Goal: Transaction & Acquisition: Book appointment/travel/reservation

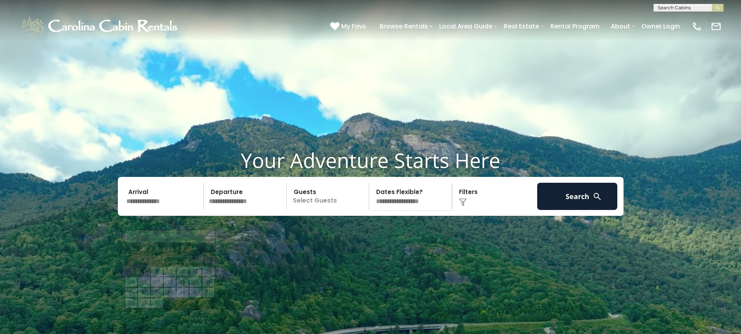
click at [162, 210] on input "text" at bounding box center [164, 196] width 81 height 27
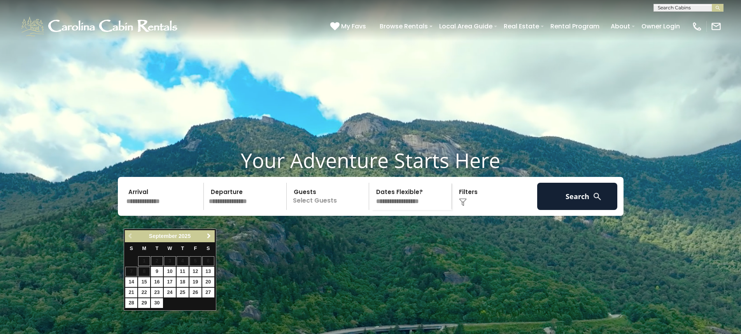
click at [209, 238] on span "Next" at bounding box center [209, 236] width 6 height 6
click at [197, 270] on link "10" at bounding box center [196, 272] width 12 height 10
type input "********"
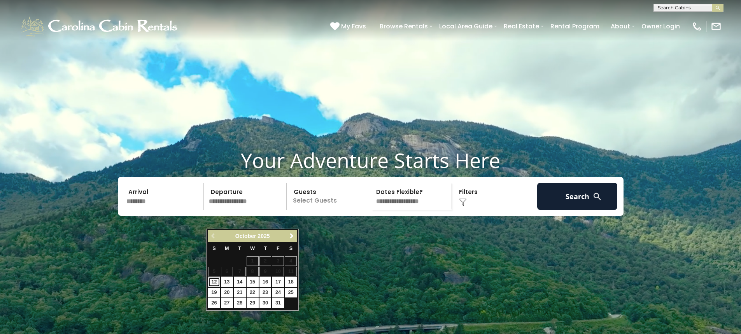
click at [213, 279] on link "12" at bounding box center [214, 282] width 12 height 10
type input "********"
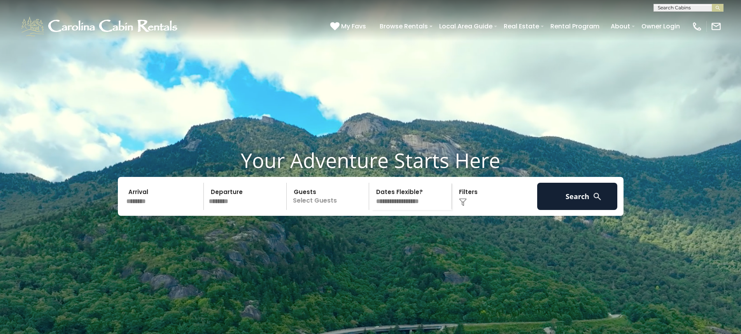
click at [322, 210] on p "Select Guests" at bounding box center [329, 196] width 80 height 27
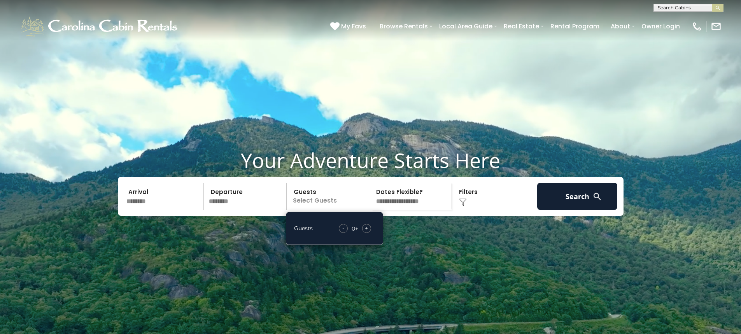
click at [364, 233] on div "+" at bounding box center [366, 228] width 9 height 9
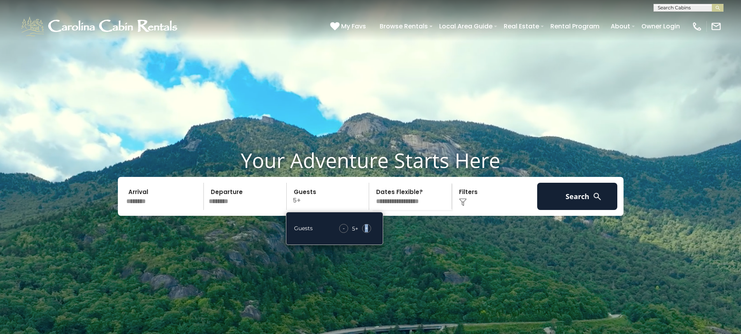
click at [364, 233] on div "+" at bounding box center [366, 228] width 9 height 9
click at [583, 210] on button "Search" at bounding box center [577, 196] width 81 height 27
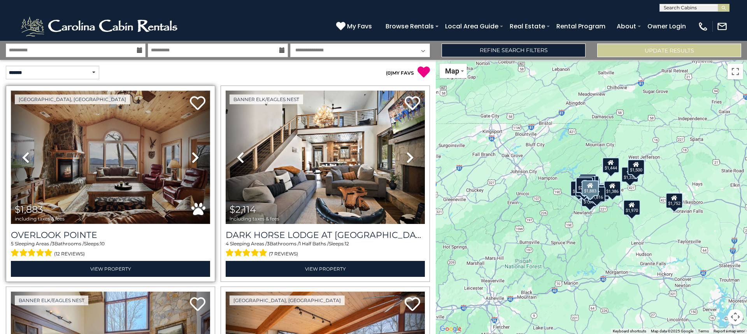
click at [156, 169] on img at bounding box center [110, 157] width 199 height 133
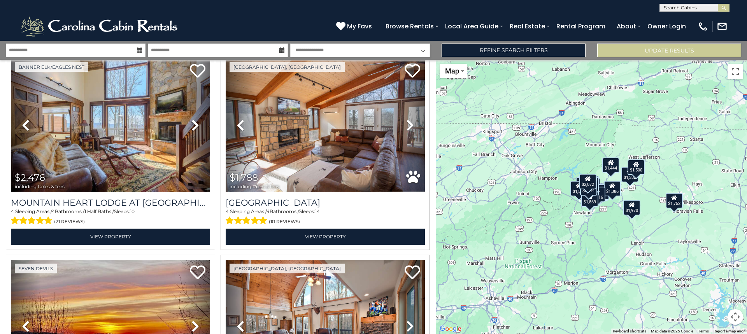
scroll to position [0, 0]
click at [678, 7] on input "text" at bounding box center [694, 9] width 68 height 8
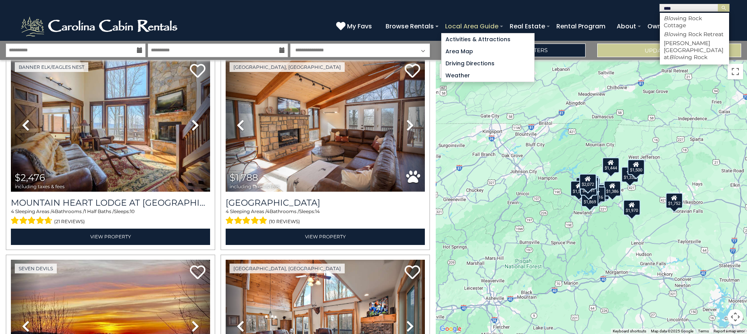
type input "****"
click at [499, 26] on link "Local Area Guide" at bounding box center [471, 26] width 61 height 14
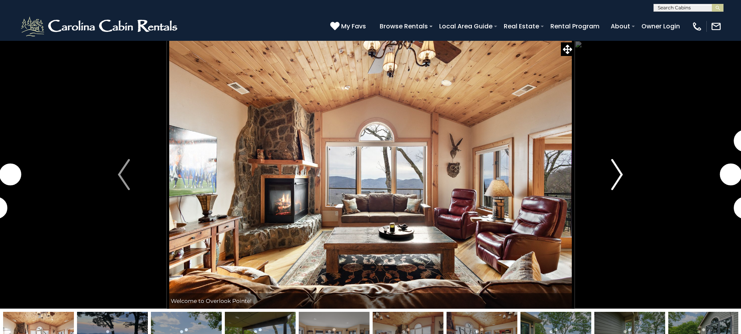
click at [621, 176] on img "Next" at bounding box center [617, 174] width 12 height 31
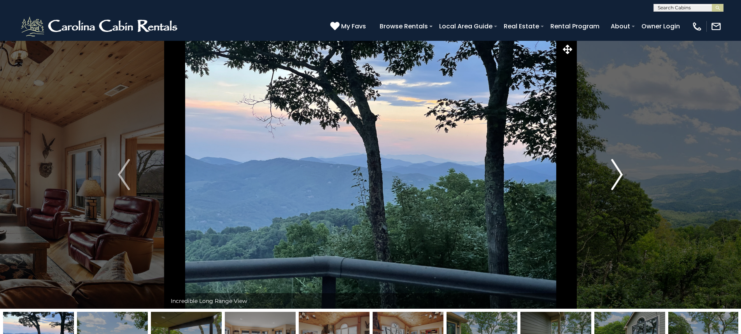
click at [621, 176] on img "Next" at bounding box center [617, 174] width 12 height 31
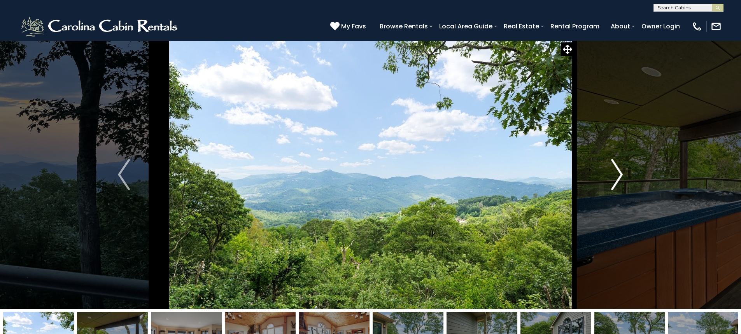
click at [621, 176] on img "Next" at bounding box center [617, 174] width 12 height 31
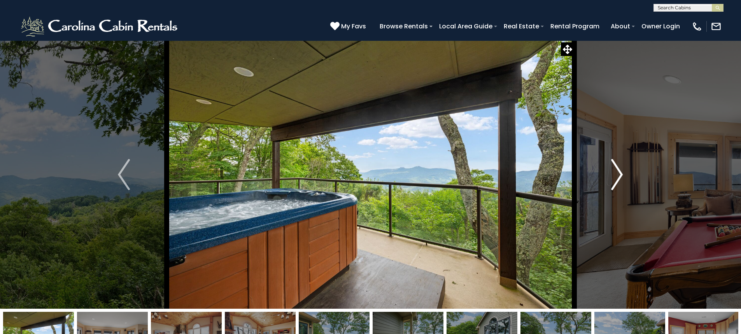
click at [621, 176] on img "Next" at bounding box center [617, 174] width 12 height 31
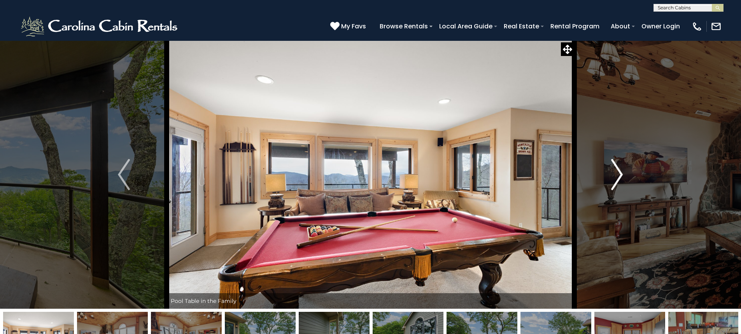
click at [621, 176] on img "Next" at bounding box center [617, 174] width 12 height 31
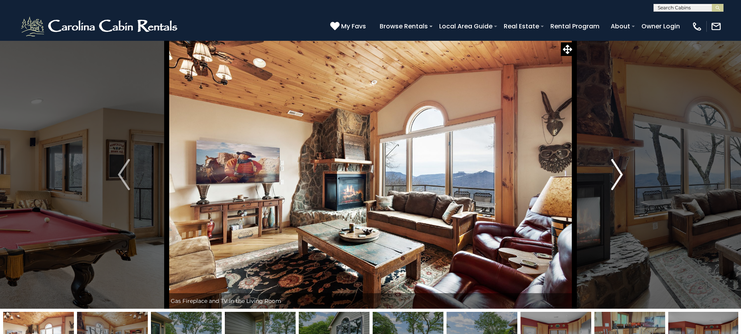
click at [621, 176] on img "Next" at bounding box center [617, 174] width 12 height 31
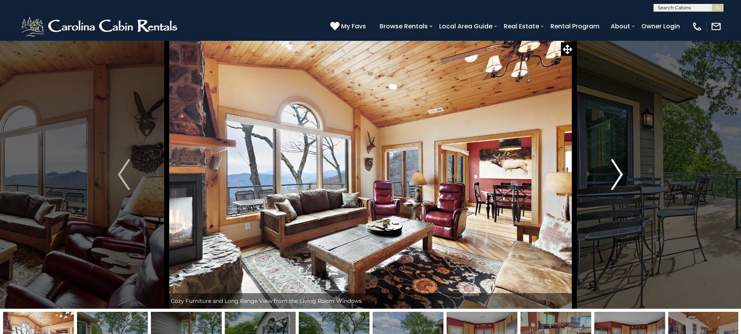
click at [621, 176] on img "Next" at bounding box center [617, 174] width 12 height 31
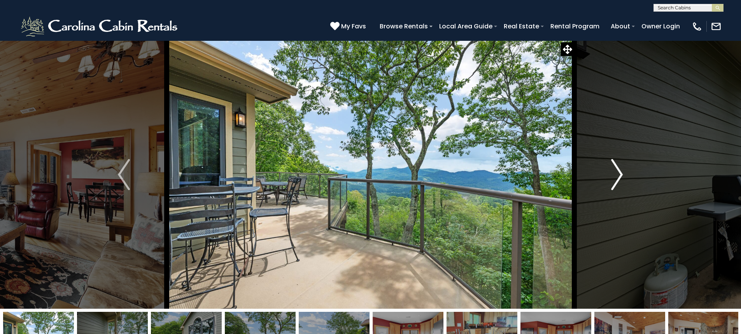
click at [621, 176] on img "Next" at bounding box center [617, 174] width 12 height 31
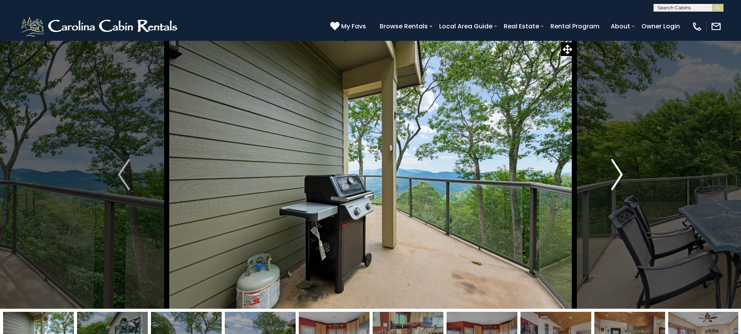
click at [621, 176] on img "Next" at bounding box center [617, 174] width 12 height 31
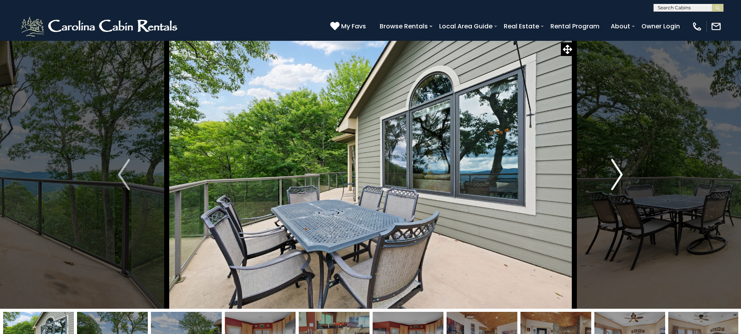
click at [621, 176] on img "Next" at bounding box center [617, 174] width 12 height 31
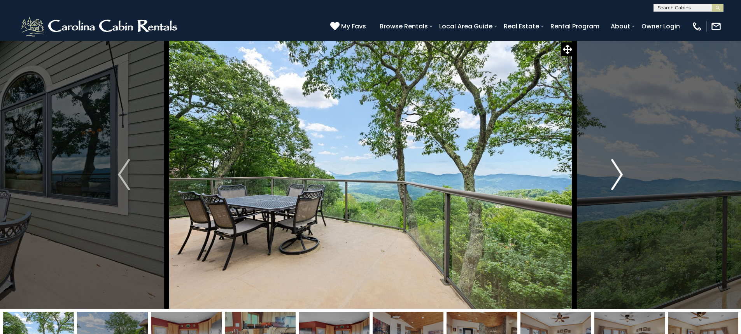
click at [621, 176] on img "Next" at bounding box center [617, 174] width 12 height 31
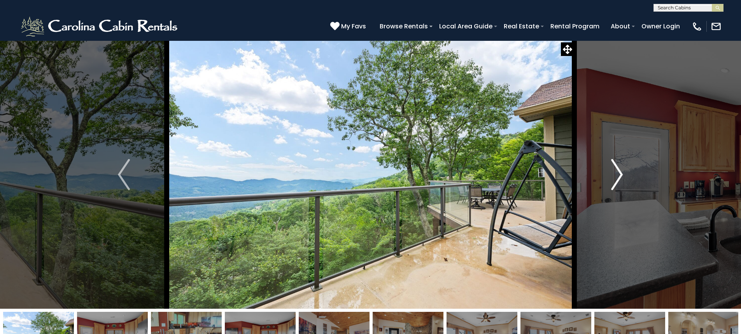
click at [621, 176] on img "Next" at bounding box center [617, 174] width 12 height 31
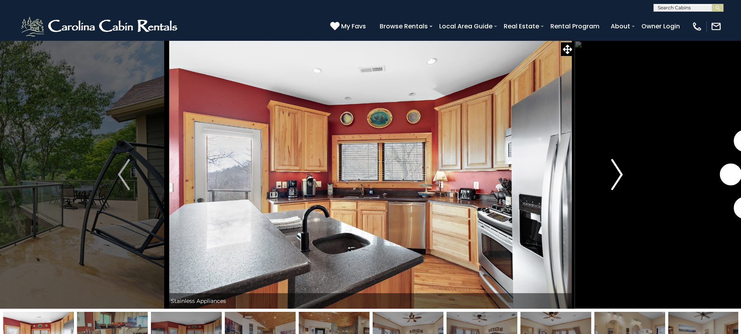
click at [621, 176] on img "Next" at bounding box center [617, 174] width 12 height 31
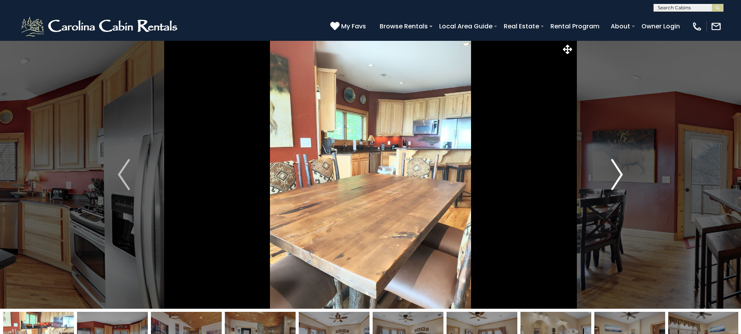
click at [618, 172] on img "Next" at bounding box center [617, 174] width 12 height 31
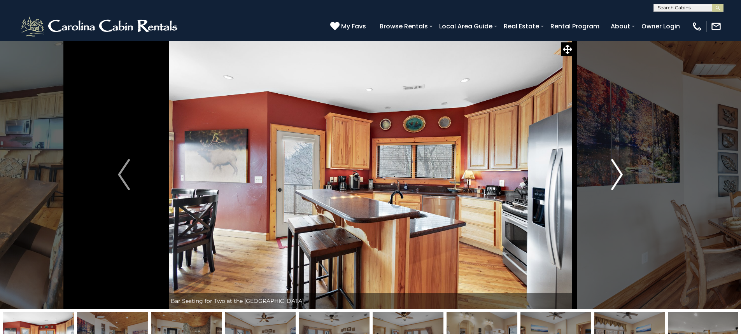
click at [618, 172] on img "Next" at bounding box center [617, 174] width 12 height 31
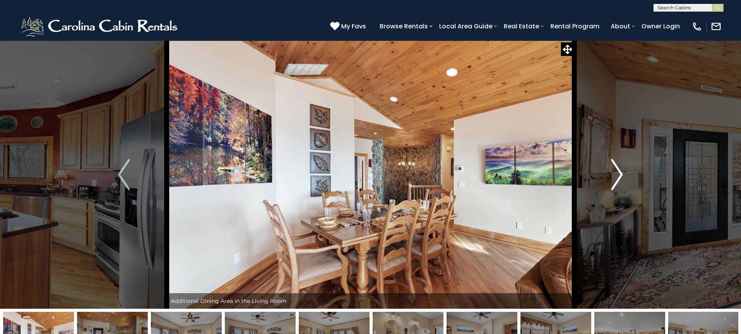
click at [618, 172] on img "Next" at bounding box center [617, 174] width 12 height 31
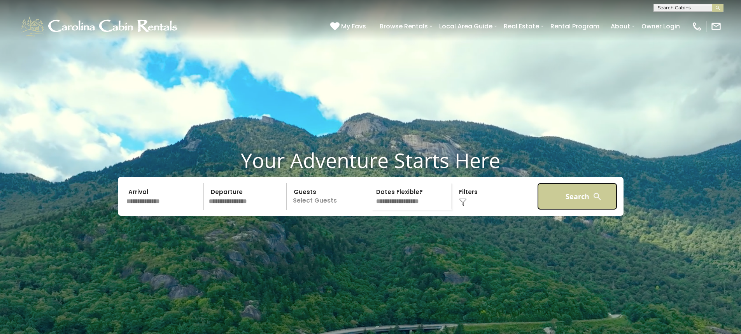
click at [572, 210] on button "Search" at bounding box center [577, 196] width 81 height 27
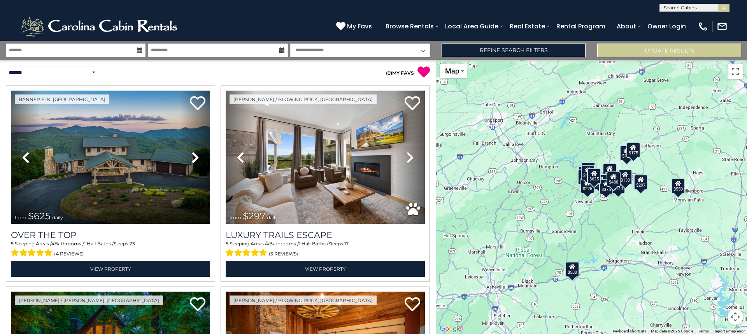
click at [141, 50] on icon at bounding box center [139, 49] width 5 height 5
click at [138, 51] on icon at bounding box center [139, 49] width 5 height 5
click at [90, 46] on input "text" at bounding box center [76, 51] width 140 height 14
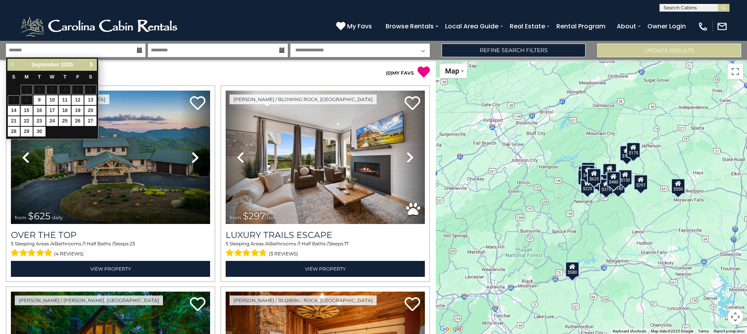
click at [92, 68] on span "Next" at bounding box center [91, 64] width 6 height 6
click at [78, 100] on link "10" at bounding box center [78, 100] width 12 height 10
type input "********"
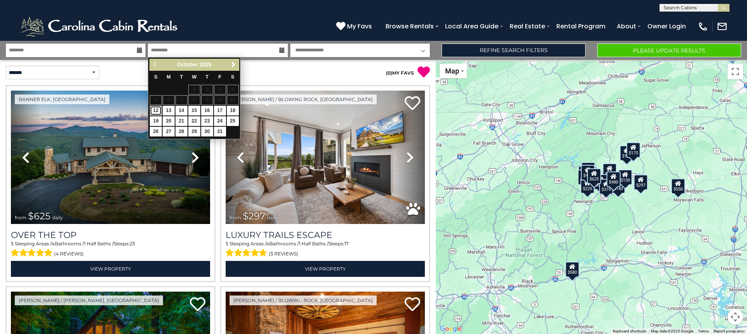
click at [155, 106] on link "12" at bounding box center [156, 111] width 12 height 10
type input "********"
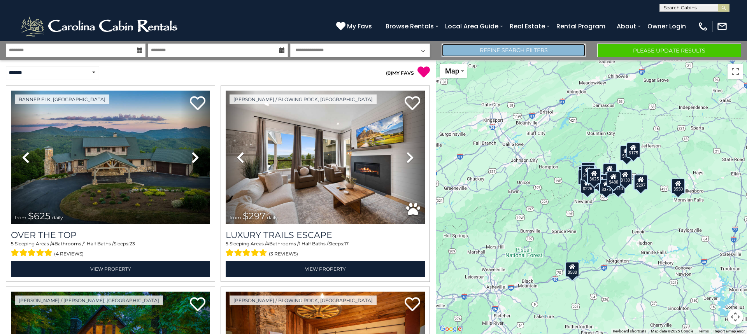
click at [493, 46] on link "Refine Search Filters" at bounding box center [514, 51] width 144 height 14
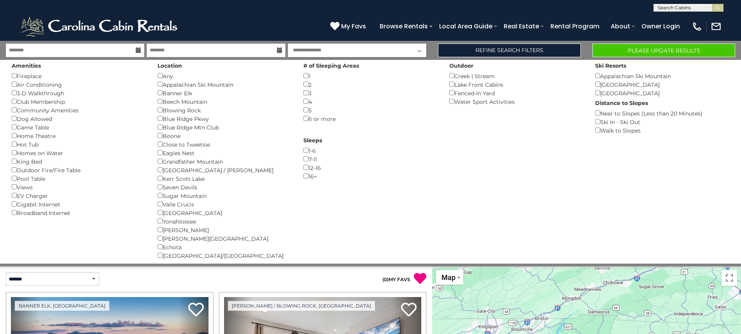
click at [678, 42] on div "**********" at bounding box center [370, 154] width 741 height 226
click at [160, 113] on div "Blowing Rock ()" at bounding box center [225, 110] width 134 height 9
click at [652, 52] on button "Please Update Results" at bounding box center [664, 51] width 143 height 14
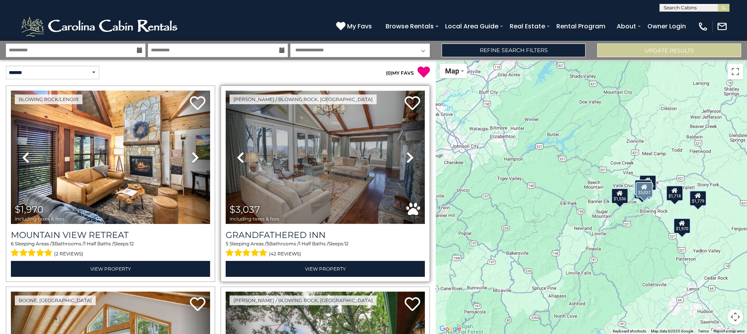
click at [288, 166] on img at bounding box center [325, 157] width 199 height 133
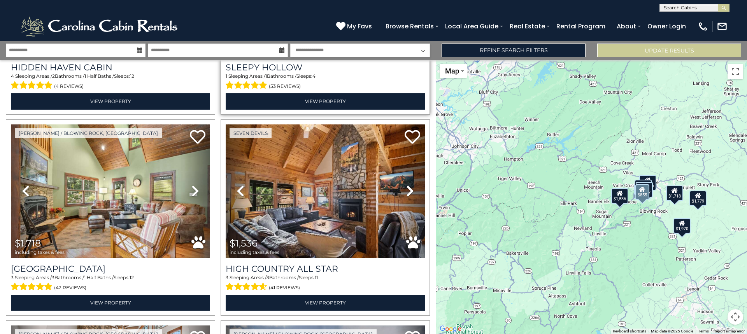
scroll to position [389, 0]
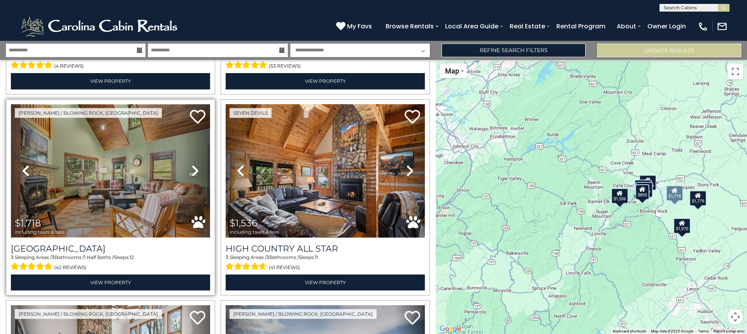
click at [163, 189] on img at bounding box center [110, 170] width 199 height 133
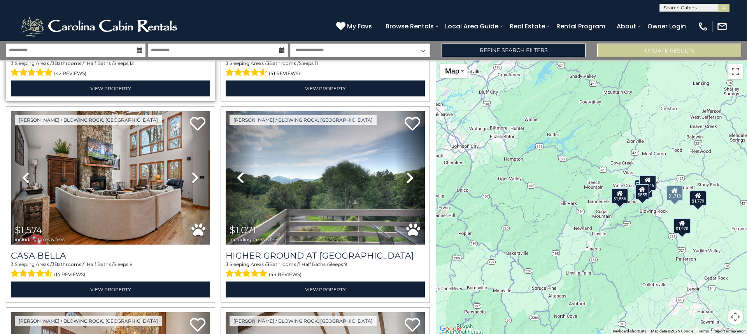
scroll to position [584, 0]
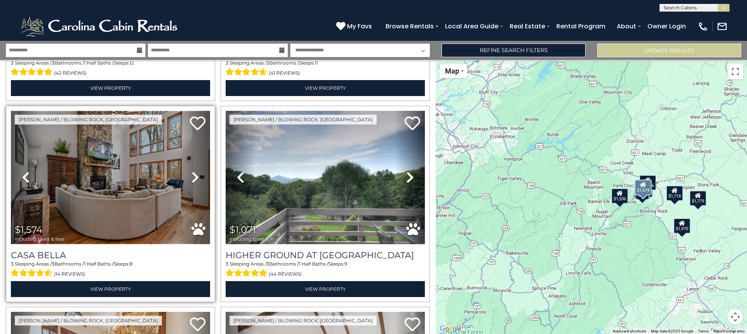
click at [75, 179] on img at bounding box center [110, 177] width 199 height 133
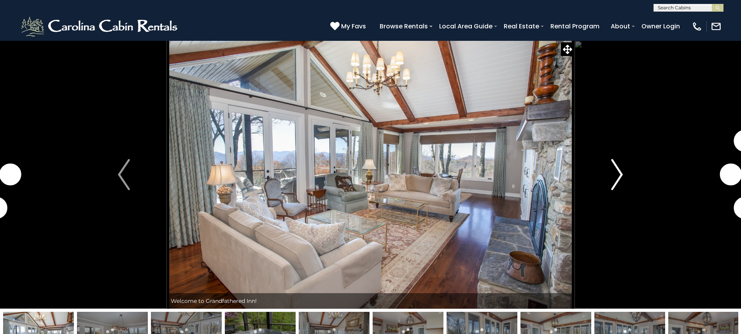
click at [622, 169] on img "Next" at bounding box center [617, 174] width 12 height 31
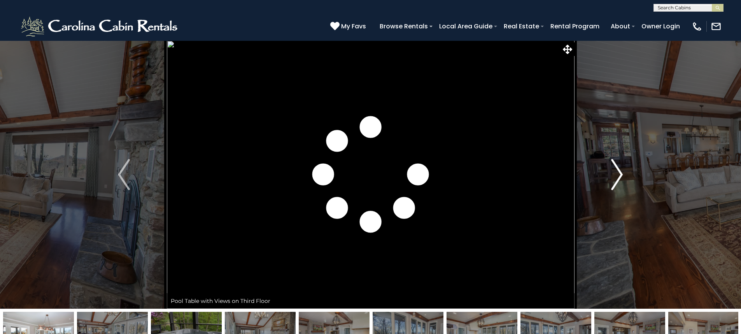
click at [622, 169] on img "Next" at bounding box center [617, 174] width 12 height 31
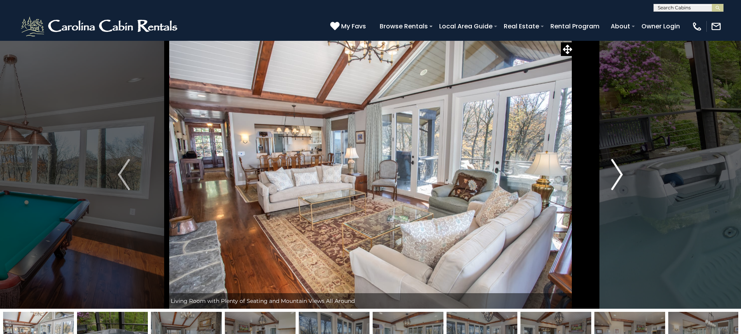
click at [622, 169] on img "Next" at bounding box center [617, 174] width 12 height 31
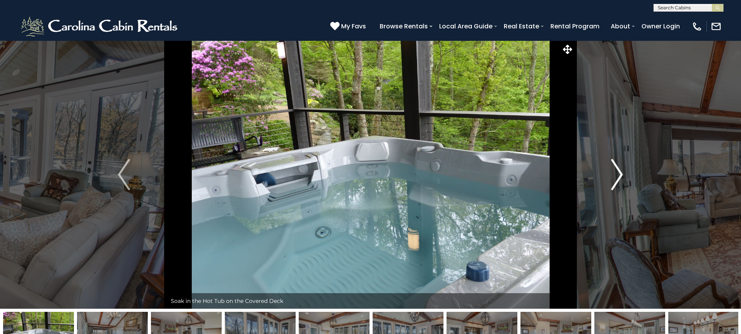
click at [612, 174] on img "Next" at bounding box center [617, 174] width 12 height 31
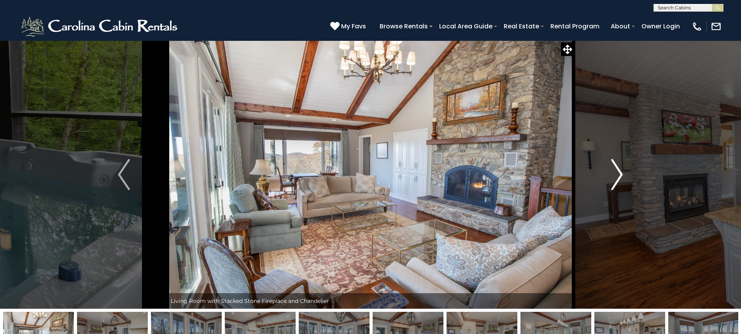
click at [612, 174] on img "Next" at bounding box center [617, 174] width 12 height 31
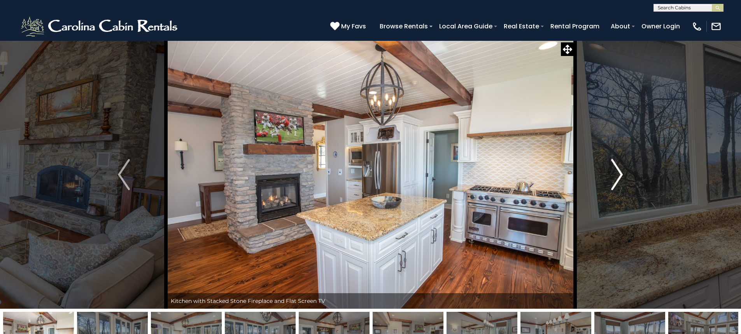
click at [612, 174] on img "Next" at bounding box center [617, 174] width 12 height 31
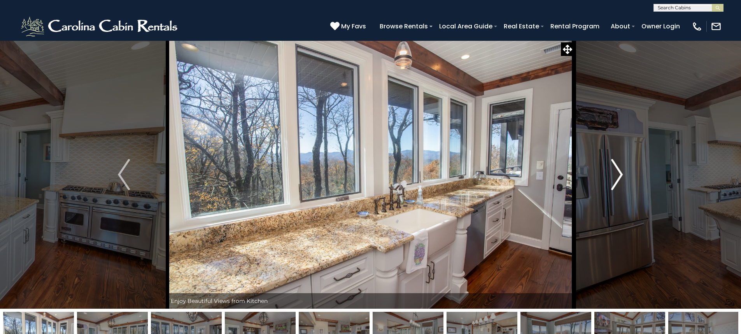
click at [612, 174] on img "Next" at bounding box center [617, 174] width 12 height 31
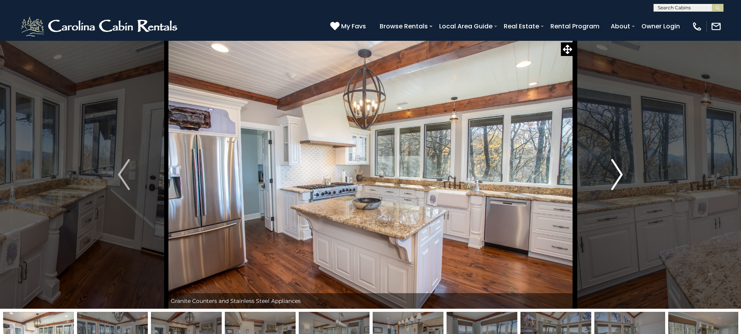
click at [612, 174] on img "Next" at bounding box center [617, 174] width 12 height 31
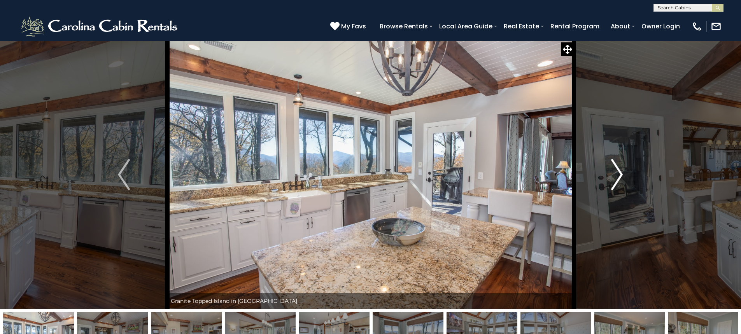
click at [612, 174] on img "Next" at bounding box center [617, 174] width 12 height 31
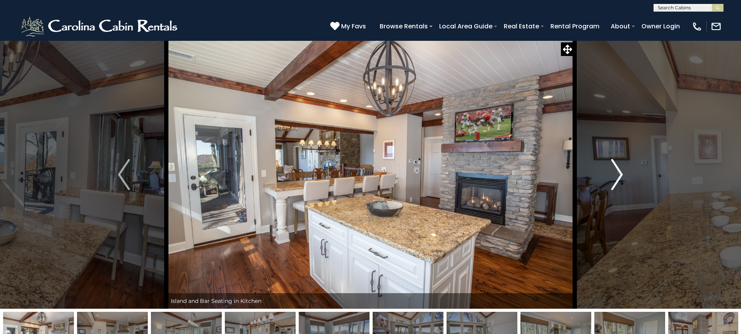
click at [612, 174] on img "Next" at bounding box center [617, 174] width 12 height 31
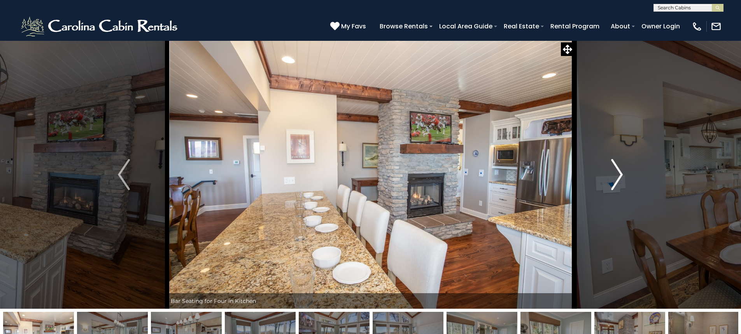
click at [612, 174] on img "Next" at bounding box center [617, 174] width 12 height 31
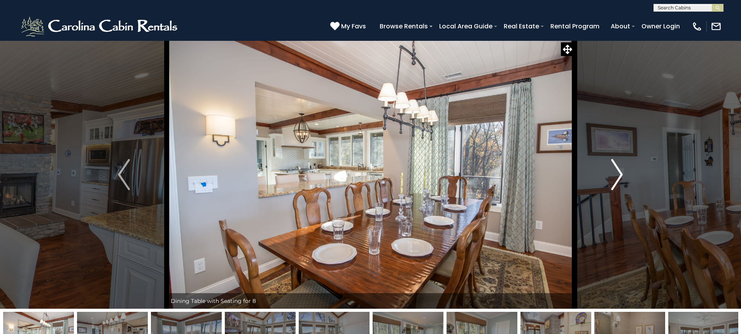
click at [612, 174] on img "Next" at bounding box center [617, 174] width 12 height 31
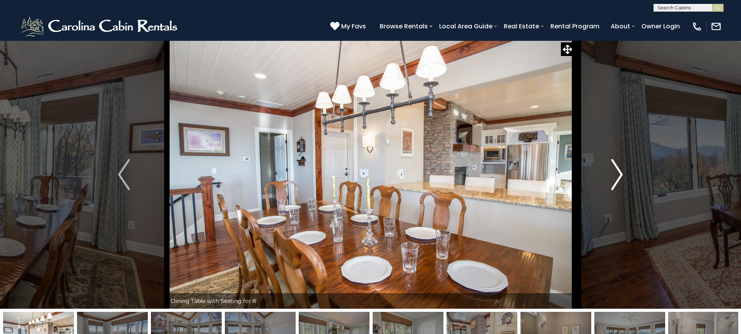
click at [612, 174] on img "Next" at bounding box center [617, 174] width 12 height 31
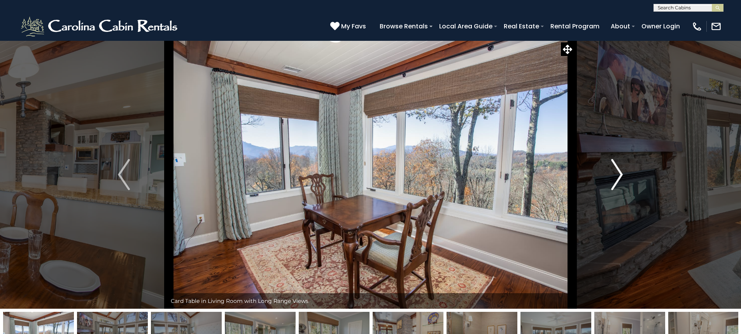
click at [612, 174] on img "Next" at bounding box center [617, 174] width 12 height 31
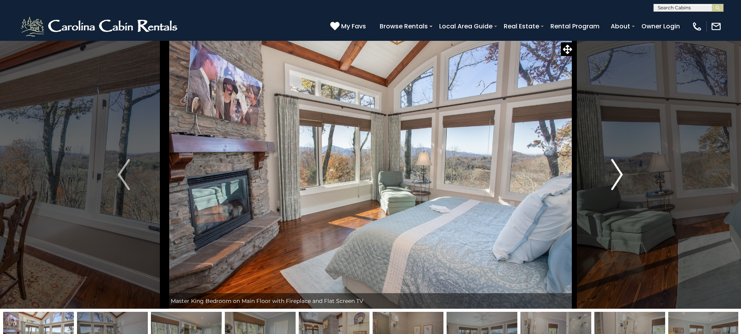
click at [612, 174] on img "Next" at bounding box center [617, 174] width 12 height 31
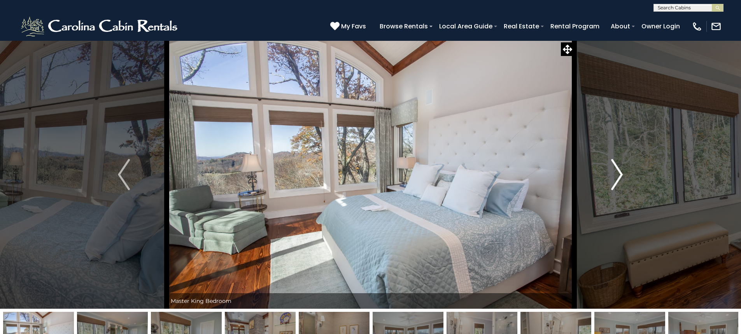
click at [612, 174] on img "Next" at bounding box center [617, 174] width 12 height 31
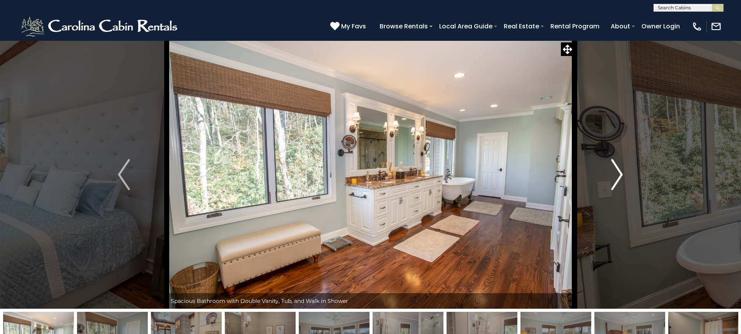
click at [612, 174] on img "Next" at bounding box center [617, 174] width 12 height 31
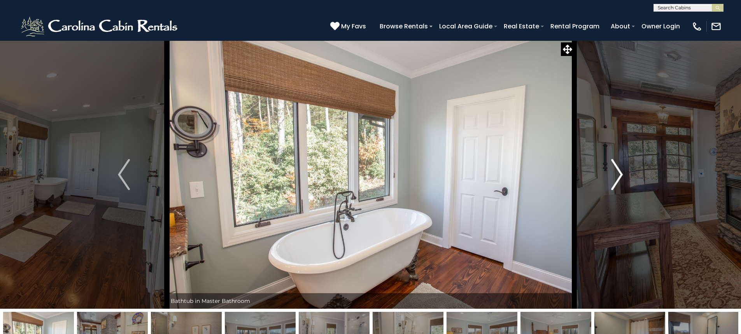
click at [612, 174] on img "Next" at bounding box center [617, 174] width 12 height 31
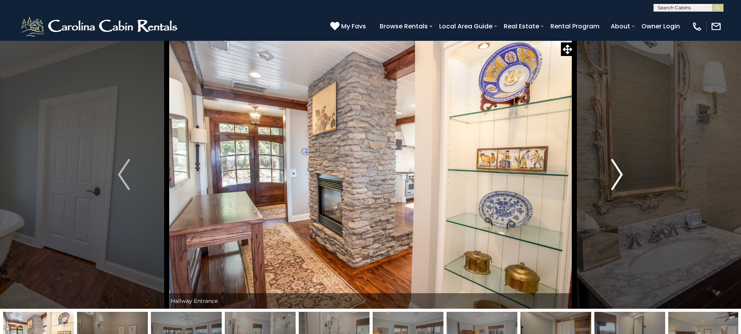
click at [612, 174] on img "Next" at bounding box center [617, 174] width 12 height 31
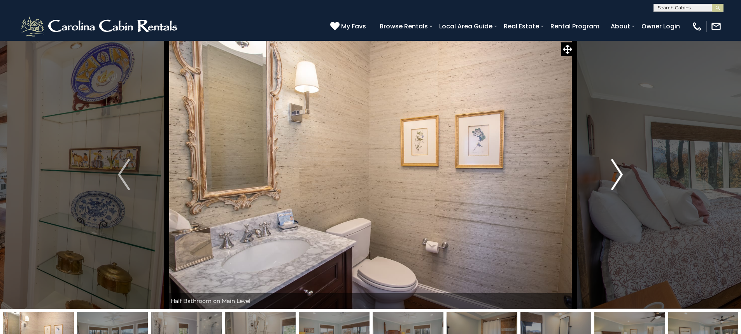
click at [612, 174] on img "Next" at bounding box center [617, 174] width 12 height 31
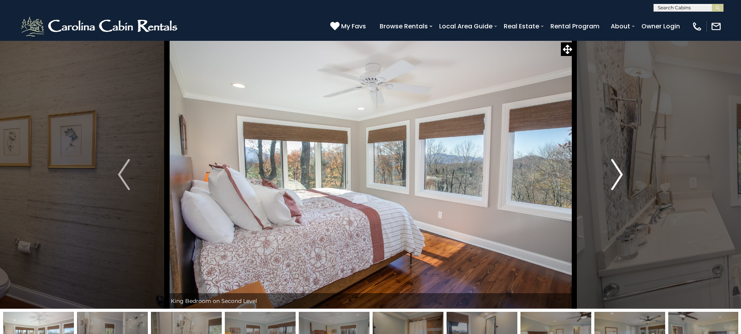
click at [612, 174] on img "Next" at bounding box center [617, 174] width 12 height 31
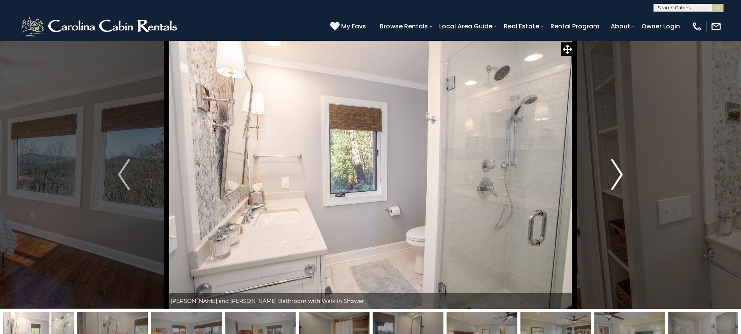
click at [612, 174] on img "Next" at bounding box center [617, 174] width 12 height 31
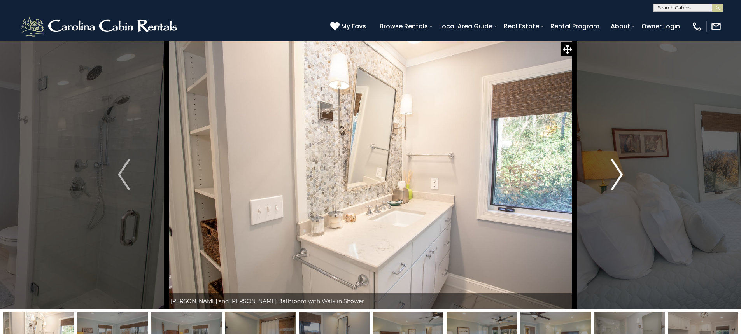
click at [612, 174] on img "Next" at bounding box center [617, 174] width 12 height 31
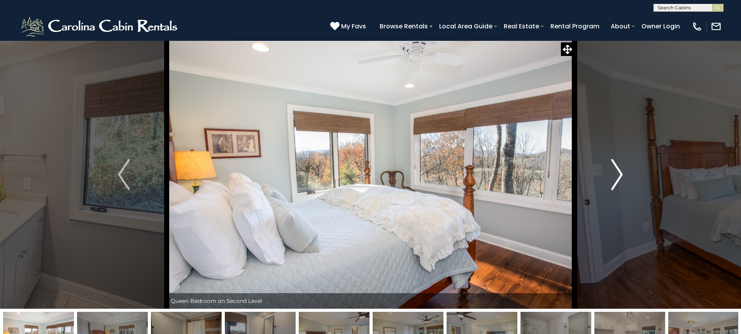
click at [612, 174] on img "Next" at bounding box center [617, 174] width 12 height 31
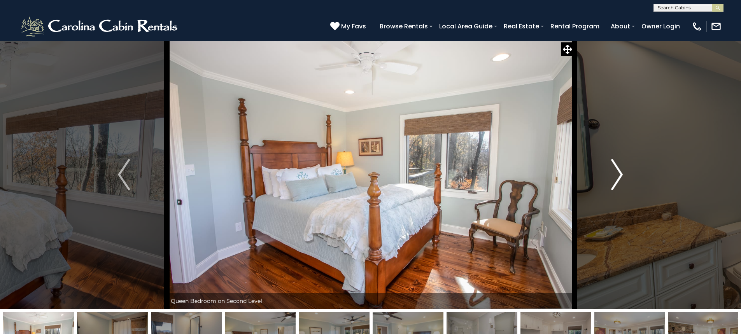
click at [612, 174] on img "Next" at bounding box center [617, 174] width 12 height 31
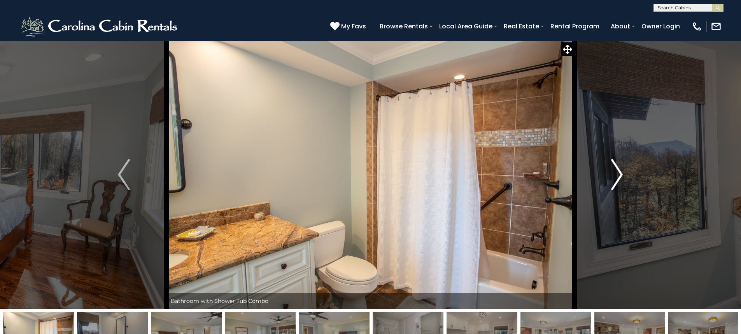
click at [612, 174] on img "Next" at bounding box center [617, 174] width 12 height 31
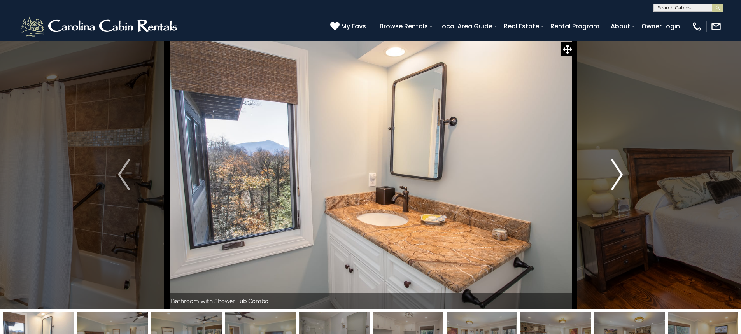
click at [612, 174] on img "Next" at bounding box center [617, 174] width 12 height 31
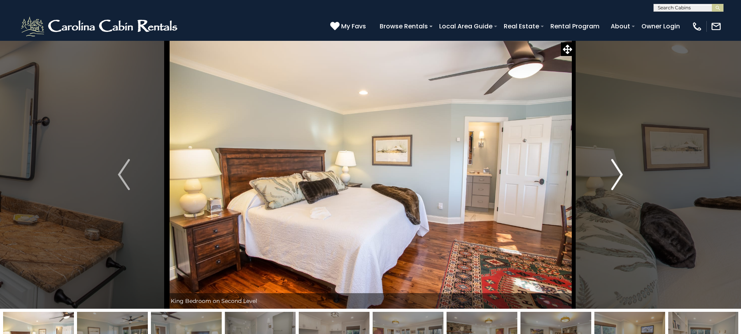
click at [612, 174] on img "Next" at bounding box center [617, 174] width 12 height 31
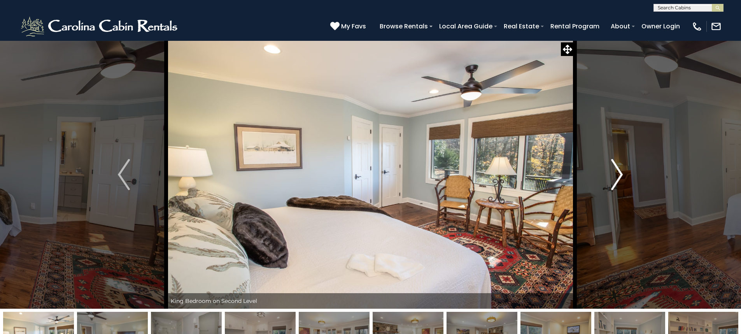
click at [612, 174] on img "Next" at bounding box center [617, 174] width 12 height 31
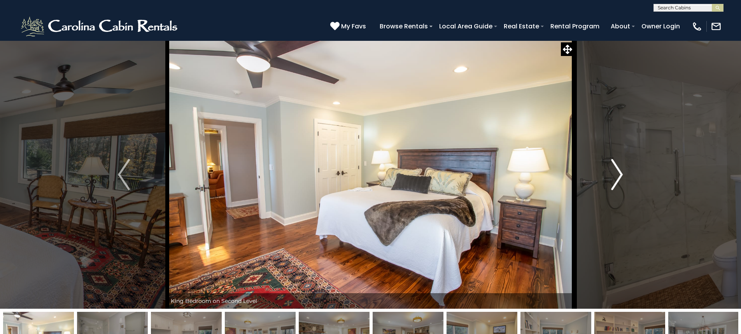
click at [612, 174] on img "Next" at bounding box center [617, 174] width 12 height 31
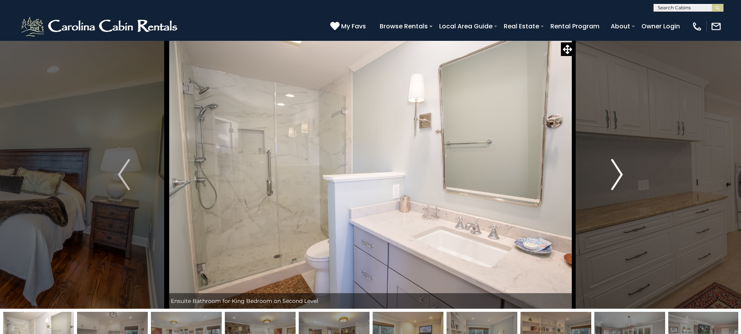
click at [612, 174] on img "Next" at bounding box center [617, 174] width 12 height 31
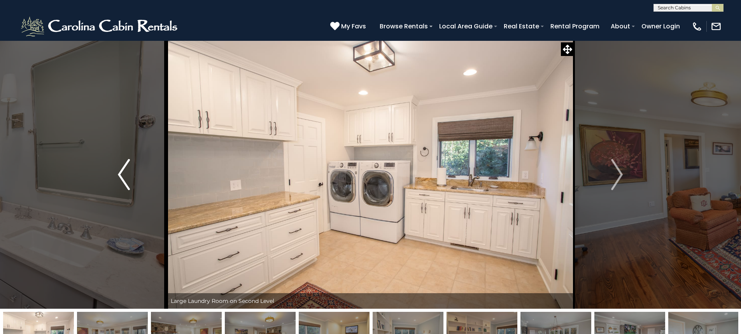
click at [125, 166] on img "Previous" at bounding box center [124, 174] width 12 height 31
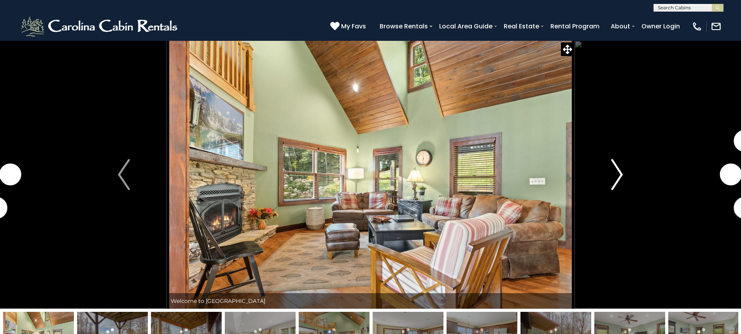
click at [620, 170] on img "Next" at bounding box center [617, 174] width 12 height 31
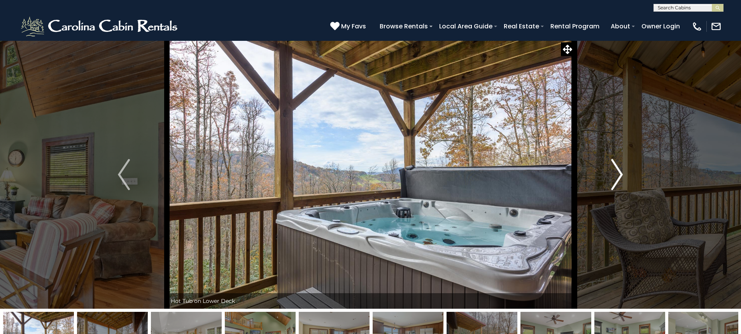
click at [620, 170] on img "Next" at bounding box center [617, 174] width 12 height 31
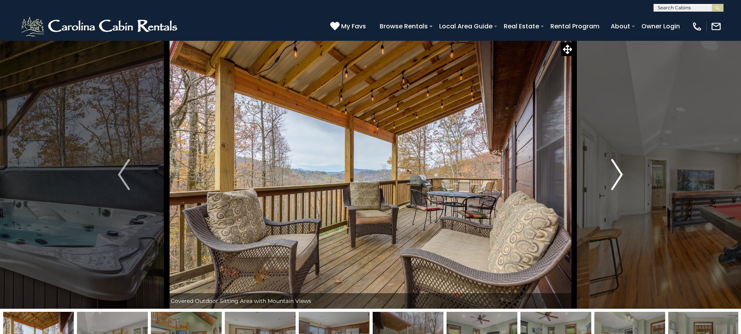
click at [620, 170] on img "Next" at bounding box center [617, 174] width 12 height 31
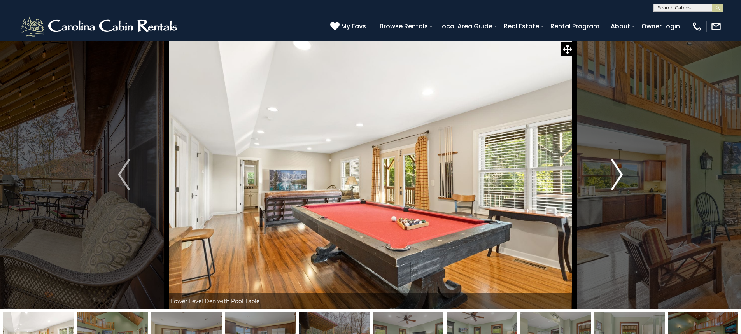
click at [620, 170] on img "Next" at bounding box center [617, 174] width 12 height 31
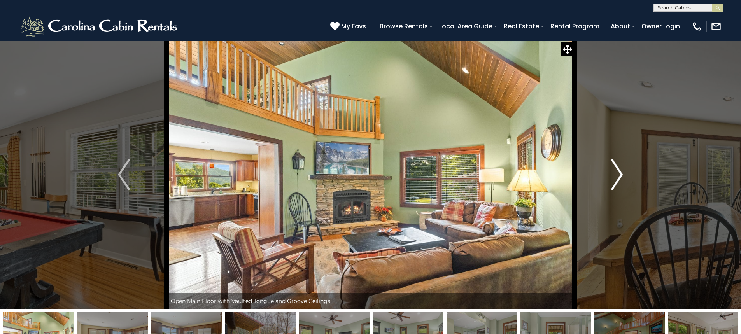
click at [620, 170] on img "Next" at bounding box center [617, 174] width 12 height 31
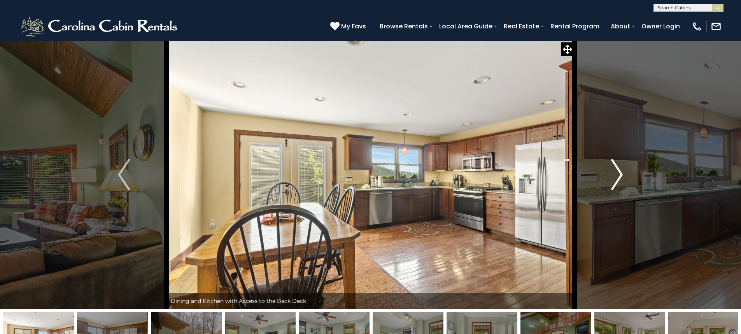
click at [620, 170] on img "Next" at bounding box center [617, 174] width 12 height 31
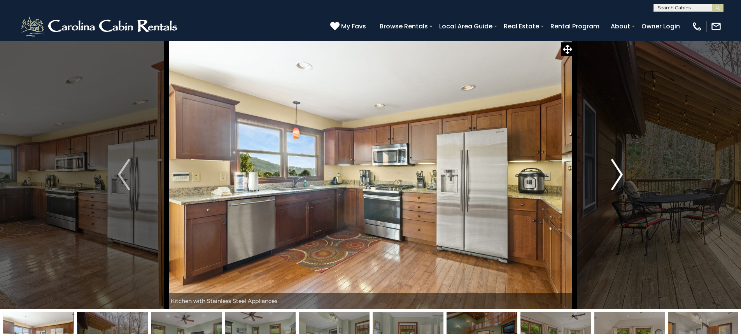
click at [620, 170] on img "Next" at bounding box center [617, 174] width 12 height 31
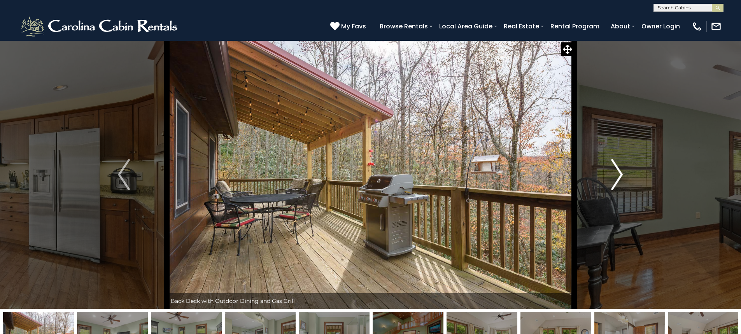
click at [620, 170] on img "Next" at bounding box center [617, 174] width 12 height 31
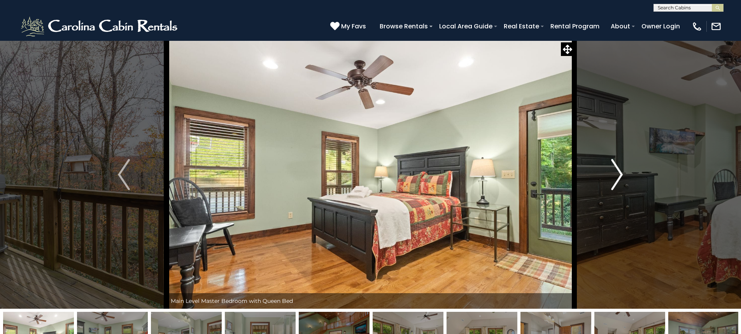
click at [620, 170] on img "Next" at bounding box center [617, 174] width 12 height 31
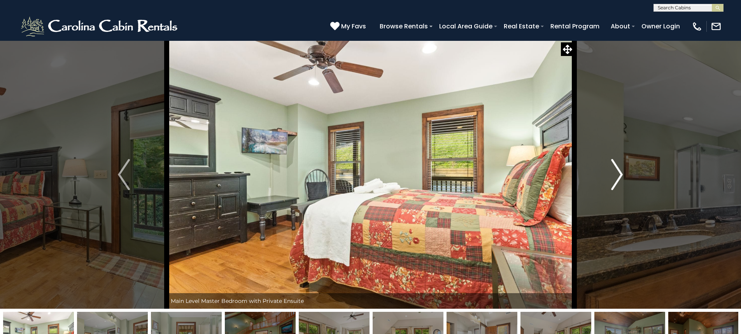
click at [620, 170] on img "Next" at bounding box center [617, 174] width 12 height 31
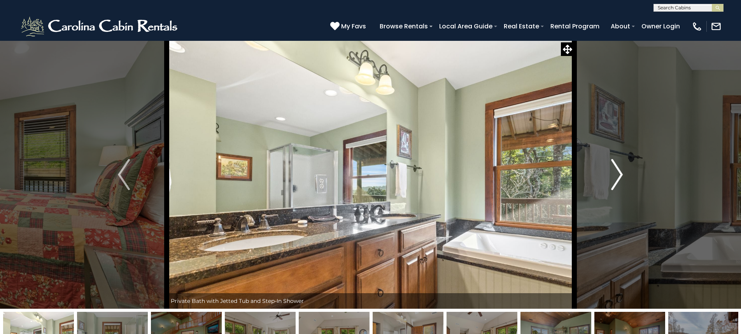
click at [620, 170] on img "Next" at bounding box center [617, 174] width 12 height 31
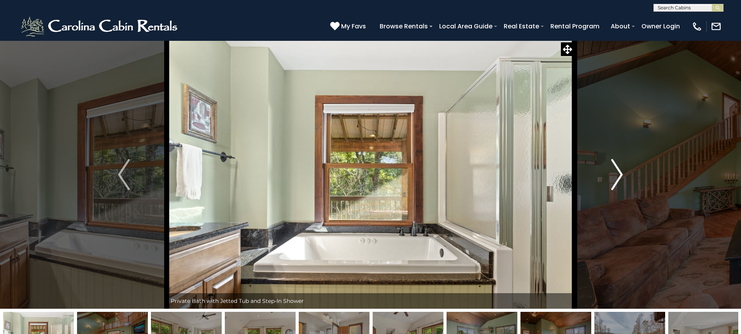
click at [620, 170] on img "Next" at bounding box center [617, 174] width 12 height 31
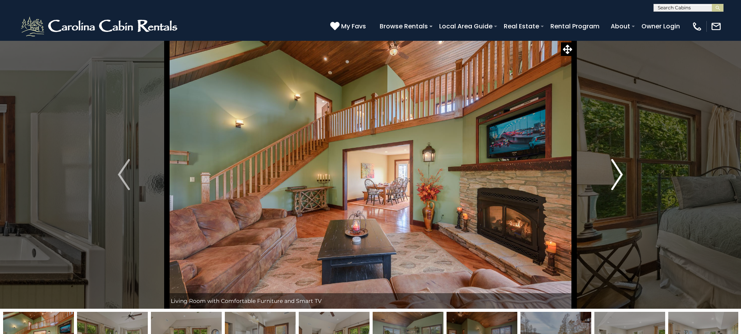
click at [620, 170] on img "Next" at bounding box center [617, 174] width 12 height 31
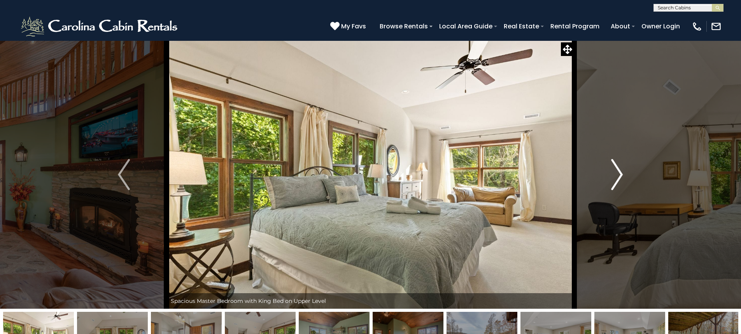
click at [620, 170] on img "Next" at bounding box center [617, 174] width 12 height 31
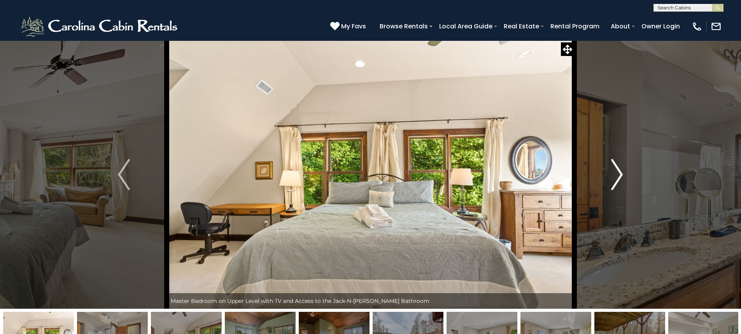
click at [620, 170] on img "Next" at bounding box center [617, 174] width 12 height 31
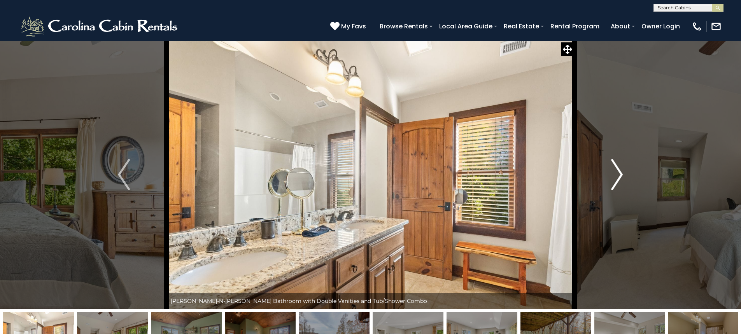
click at [620, 170] on img "Next" at bounding box center [617, 174] width 12 height 31
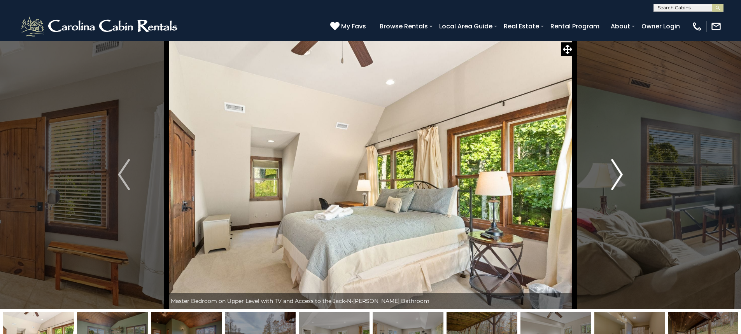
click at [620, 170] on img "Next" at bounding box center [617, 174] width 12 height 31
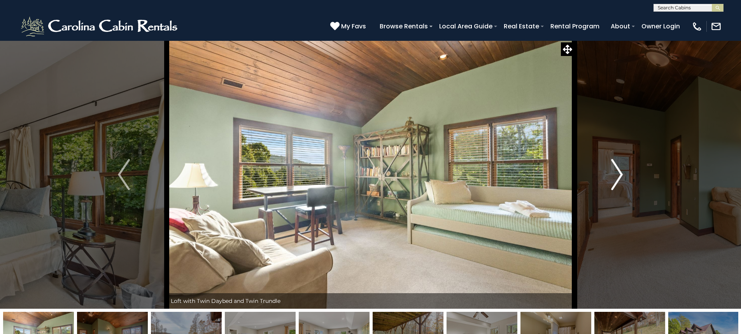
click at [617, 170] on img "Next" at bounding box center [617, 174] width 12 height 31
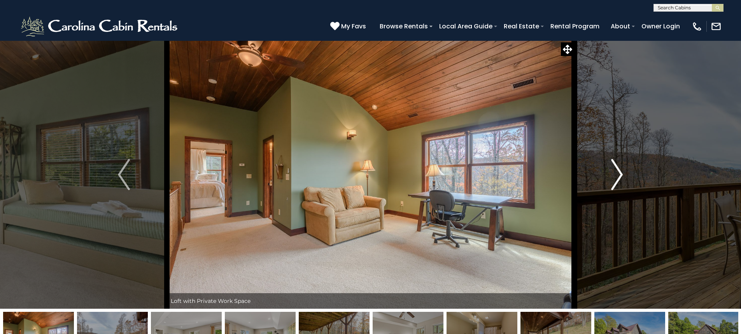
click at [617, 170] on img "Next" at bounding box center [617, 174] width 12 height 31
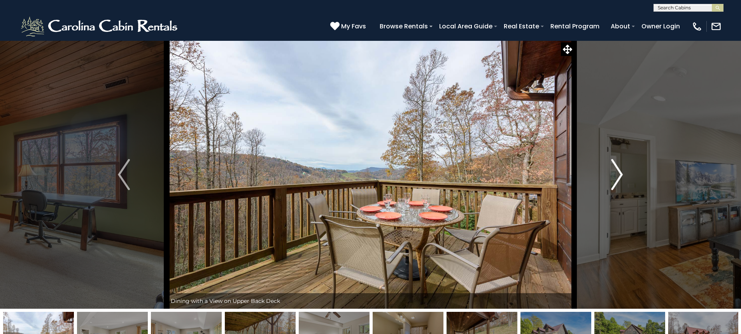
click at [617, 170] on img "Next" at bounding box center [617, 174] width 12 height 31
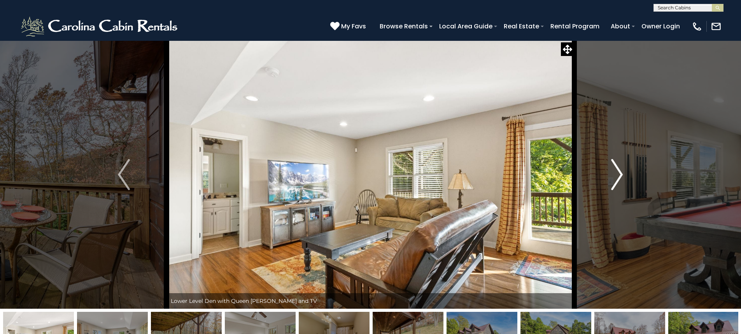
click at [617, 170] on img "Next" at bounding box center [617, 174] width 12 height 31
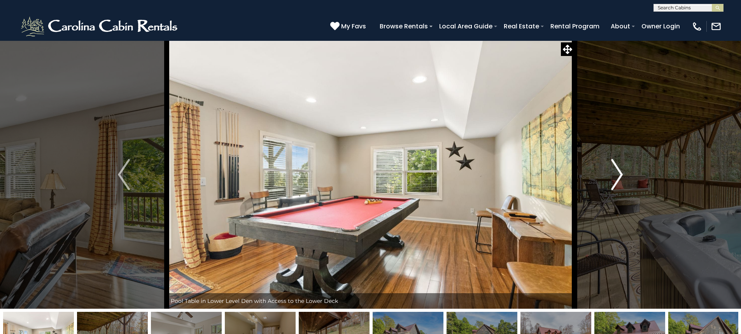
click at [617, 170] on img "Next" at bounding box center [617, 174] width 12 height 31
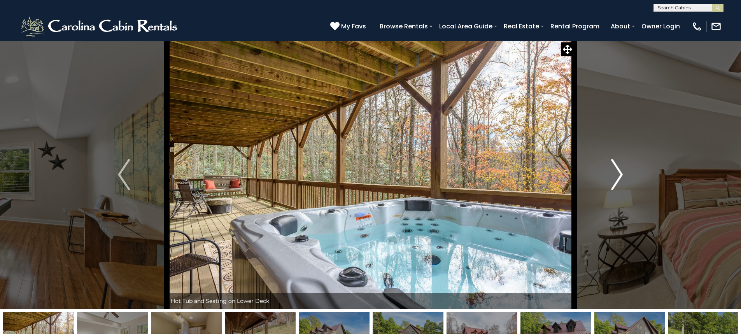
click at [617, 170] on img "Next" at bounding box center [617, 174] width 12 height 31
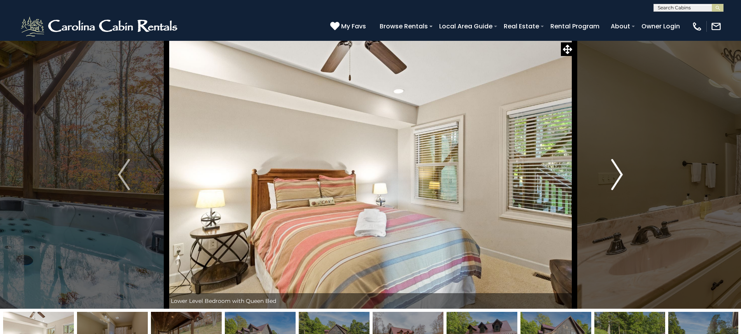
click at [617, 170] on img "Next" at bounding box center [617, 174] width 12 height 31
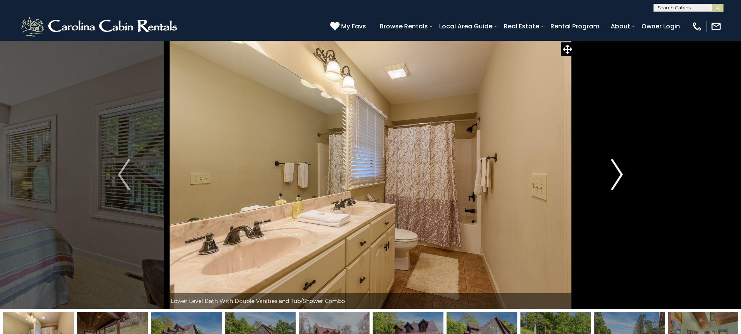
click at [617, 170] on img "Next" at bounding box center [617, 174] width 12 height 31
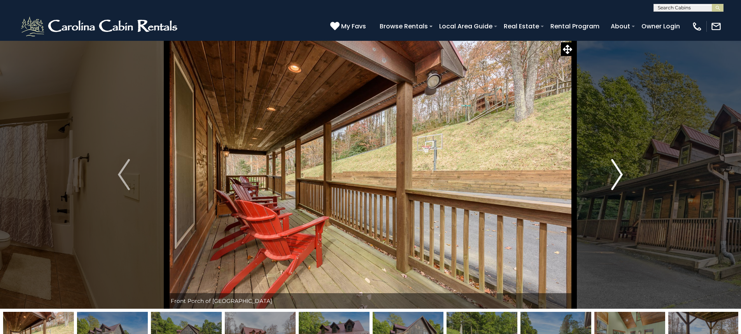
click at [617, 170] on img "Next" at bounding box center [617, 174] width 12 height 31
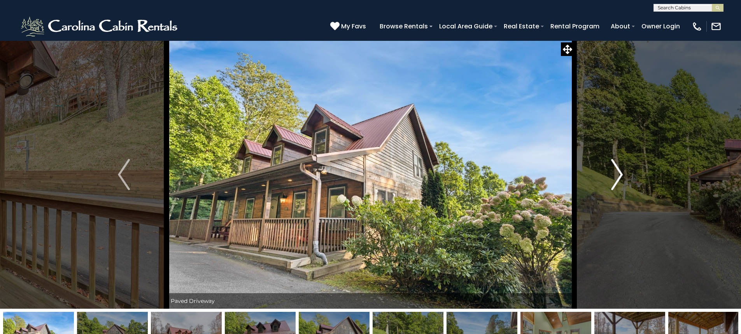
click at [617, 170] on img "Next" at bounding box center [617, 174] width 12 height 31
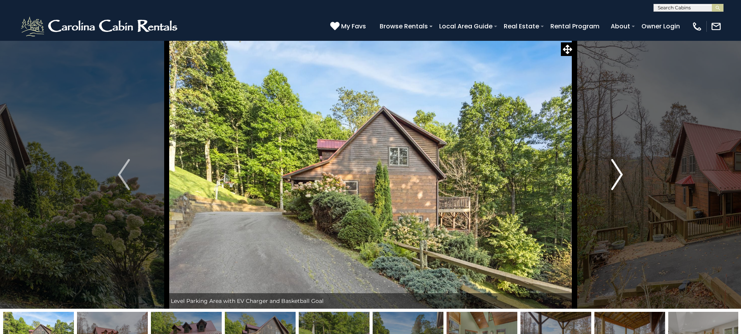
click at [617, 170] on img "Next" at bounding box center [617, 174] width 12 height 31
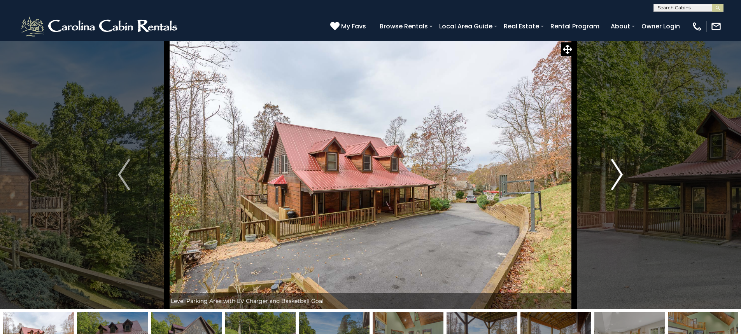
click at [617, 170] on img "Next" at bounding box center [617, 174] width 12 height 31
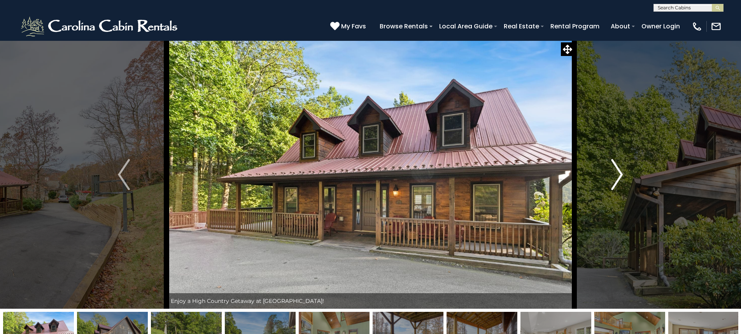
click at [617, 170] on img "Next" at bounding box center [617, 174] width 12 height 31
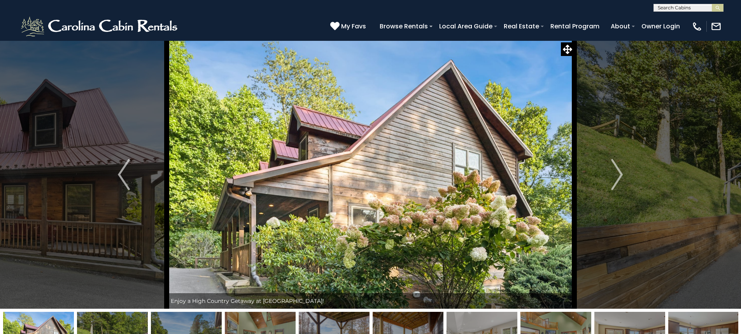
drag, startPoint x: 117, startPoint y: 177, endPoint x: 183, endPoint y: 160, distance: 68.2
click at [118, 177] on button "Previous" at bounding box center [124, 174] width 86 height 269
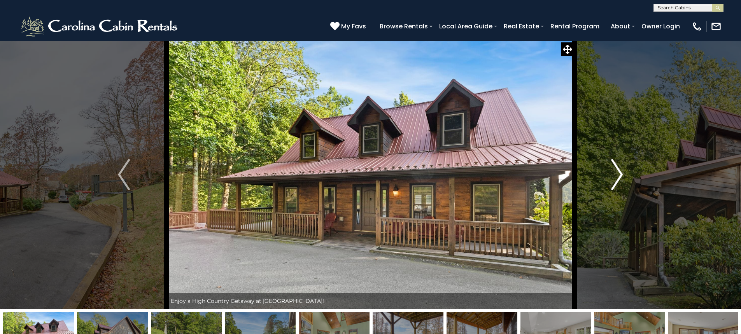
click at [615, 173] on img "Next" at bounding box center [617, 174] width 12 height 31
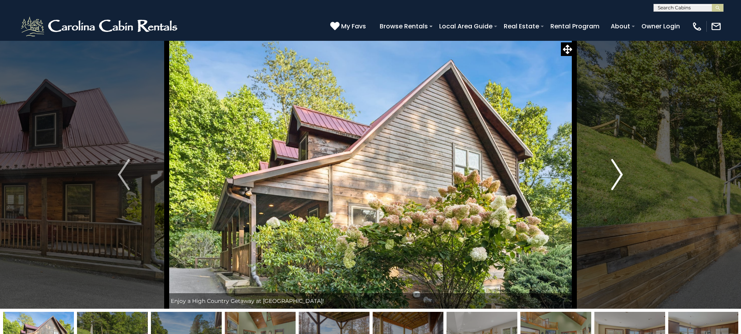
click at [615, 173] on img "Next" at bounding box center [617, 174] width 12 height 31
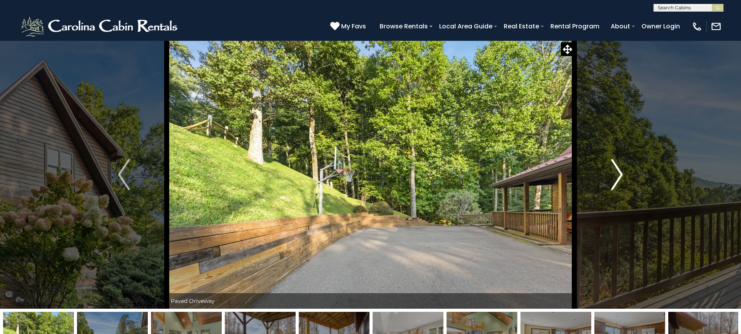
click at [615, 173] on img "Next" at bounding box center [617, 174] width 12 height 31
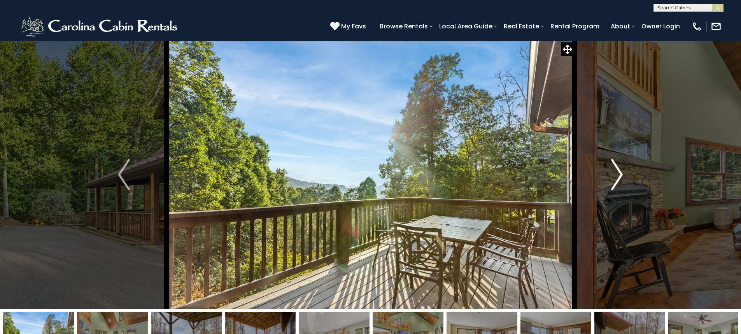
click at [615, 173] on img "Next" at bounding box center [617, 174] width 12 height 31
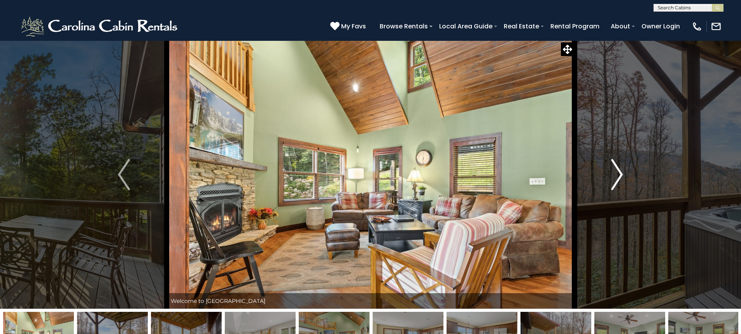
click at [615, 173] on img "Next" at bounding box center [617, 174] width 12 height 31
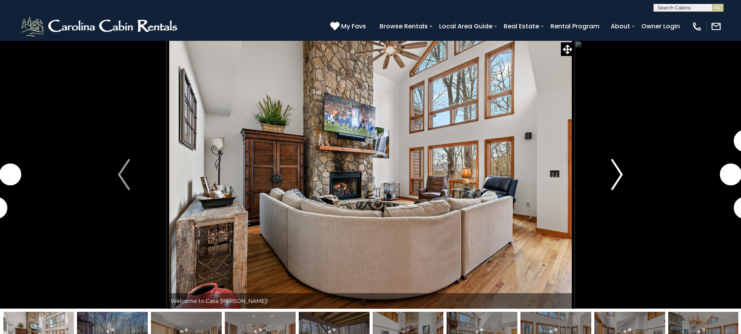
click at [619, 181] on img "Next" at bounding box center [617, 174] width 12 height 31
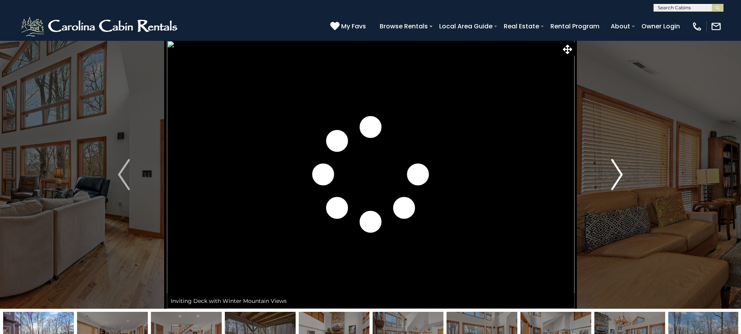
click at [619, 181] on img "Next" at bounding box center [617, 174] width 12 height 31
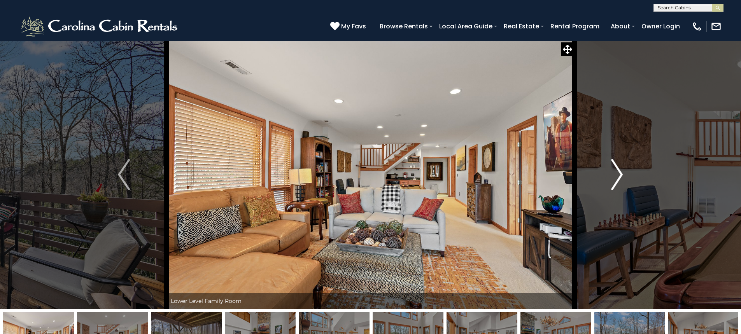
click at [619, 181] on img "Next" at bounding box center [617, 174] width 12 height 31
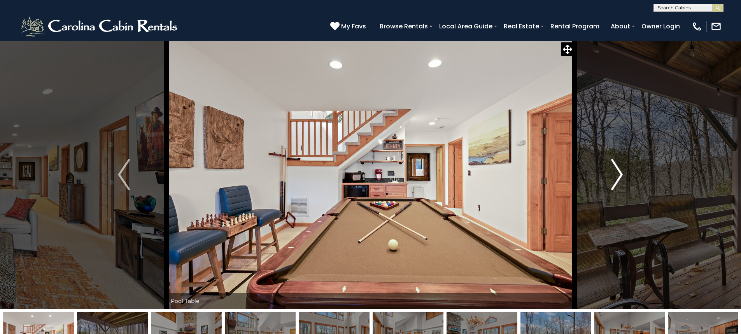
click at [619, 181] on img "Next" at bounding box center [617, 174] width 12 height 31
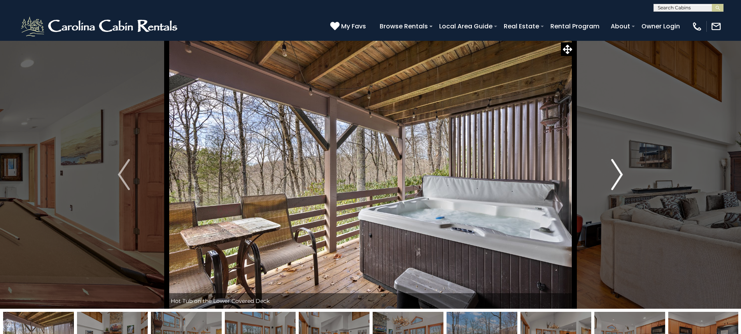
click at [619, 181] on img "Next" at bounding box center [617, 174] width 12 height 31
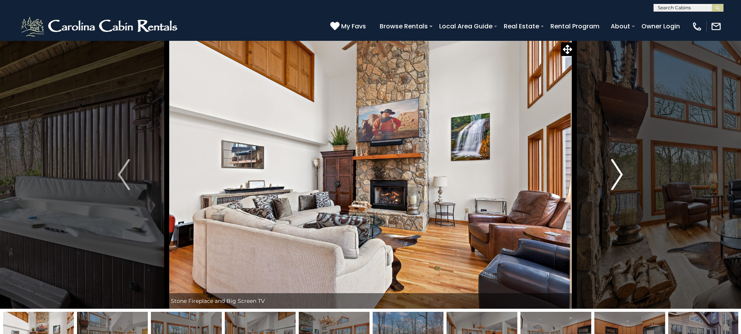
click at [619, 181] on img "Next" at bounding box center [617, 174] width 12 height 31
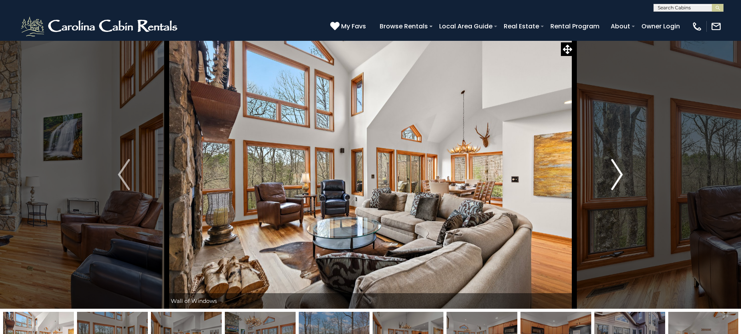
click at [619, 181] on img "Next" at bounding box center [617, 174] width 12 height 31
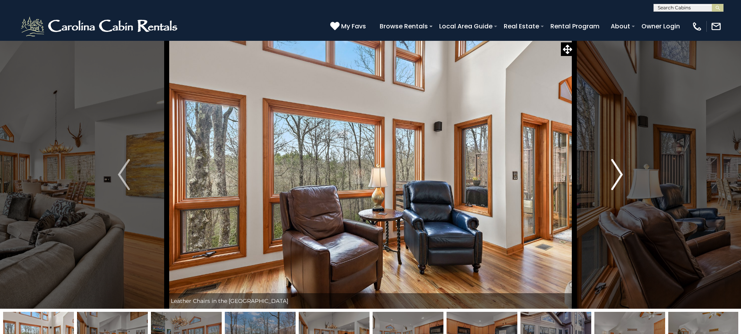
click at [619, 181] on img "Next" at bounding box center [617, 174] width 12 height 31
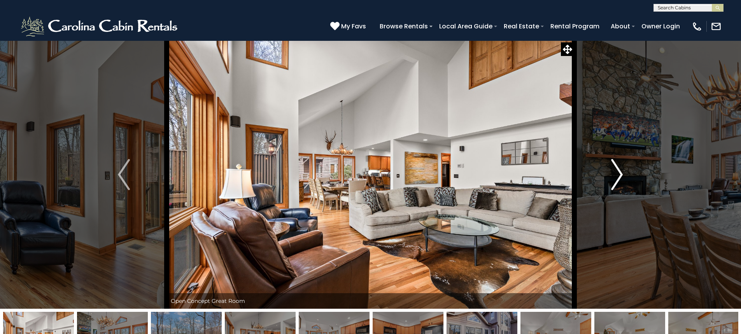
click at [619, 181] on img "Next" at bounding box center [617, 174] width 12 height 31
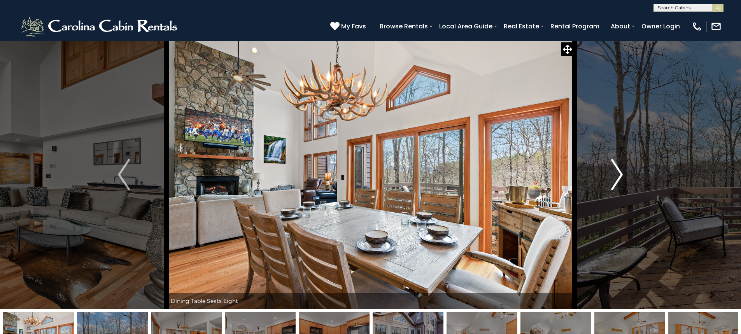
click at [619, 181] on img "Next" at bounding box center [617, 174] width 12 height 31
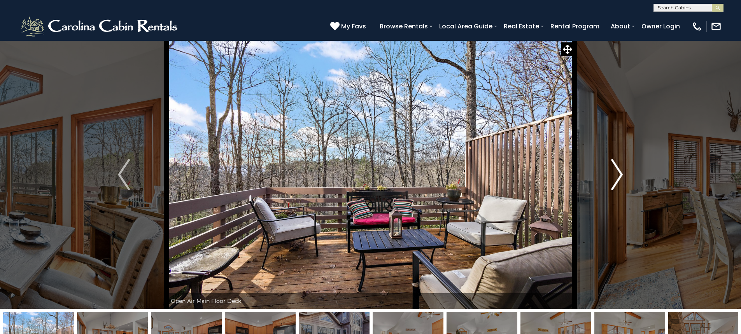
click at [619, 181] on img "Next" at bounding box center [617, 174] width 12 height 31
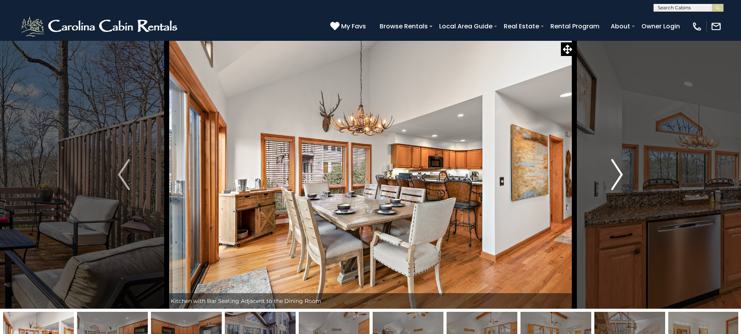
click at [619, 181] on img "Next" at bounding box center [617, 174] width 12 height 31
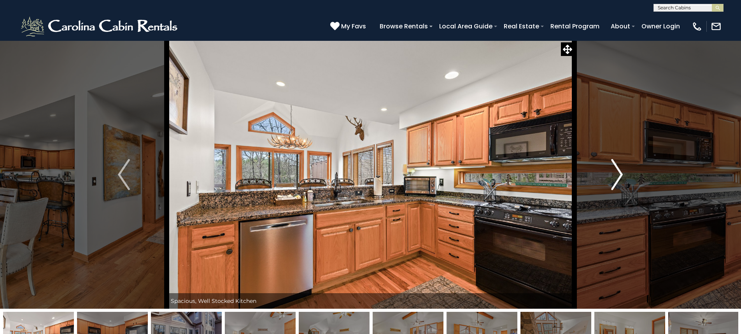
click at [619, 181] on img "Next" at bounding box center [617, 174] width 12 height 31
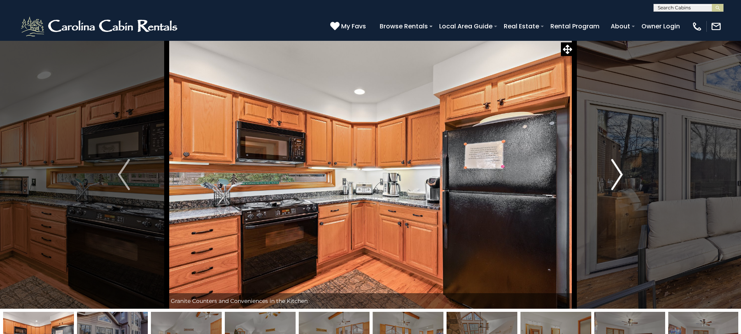
click at [619, 181] on img "Next" at bounding box center [617, 174] width 12 height 31
